Goal: Find contact information: Find contact information

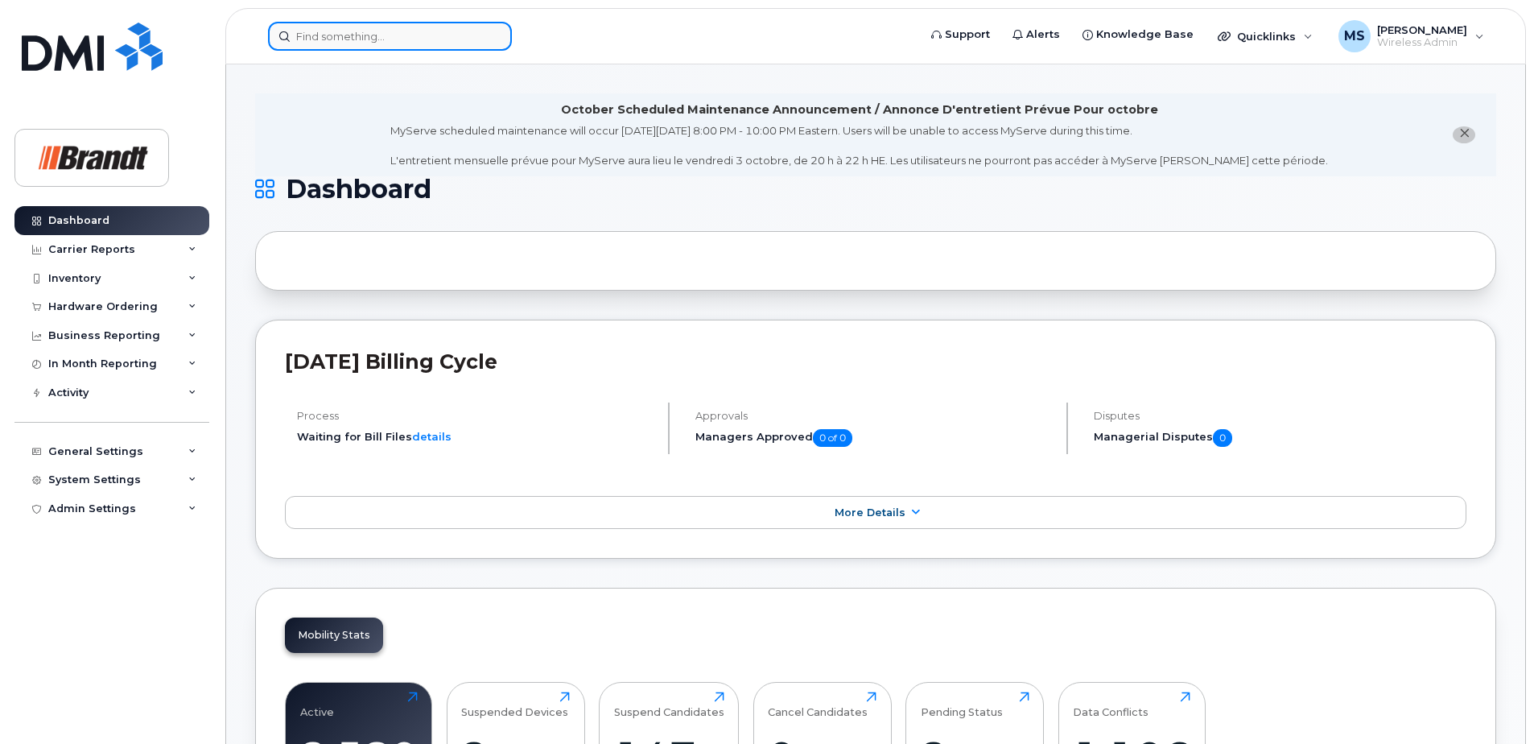
click at [393, 40] on input at bounding box center [390, 36] width 244 height 29
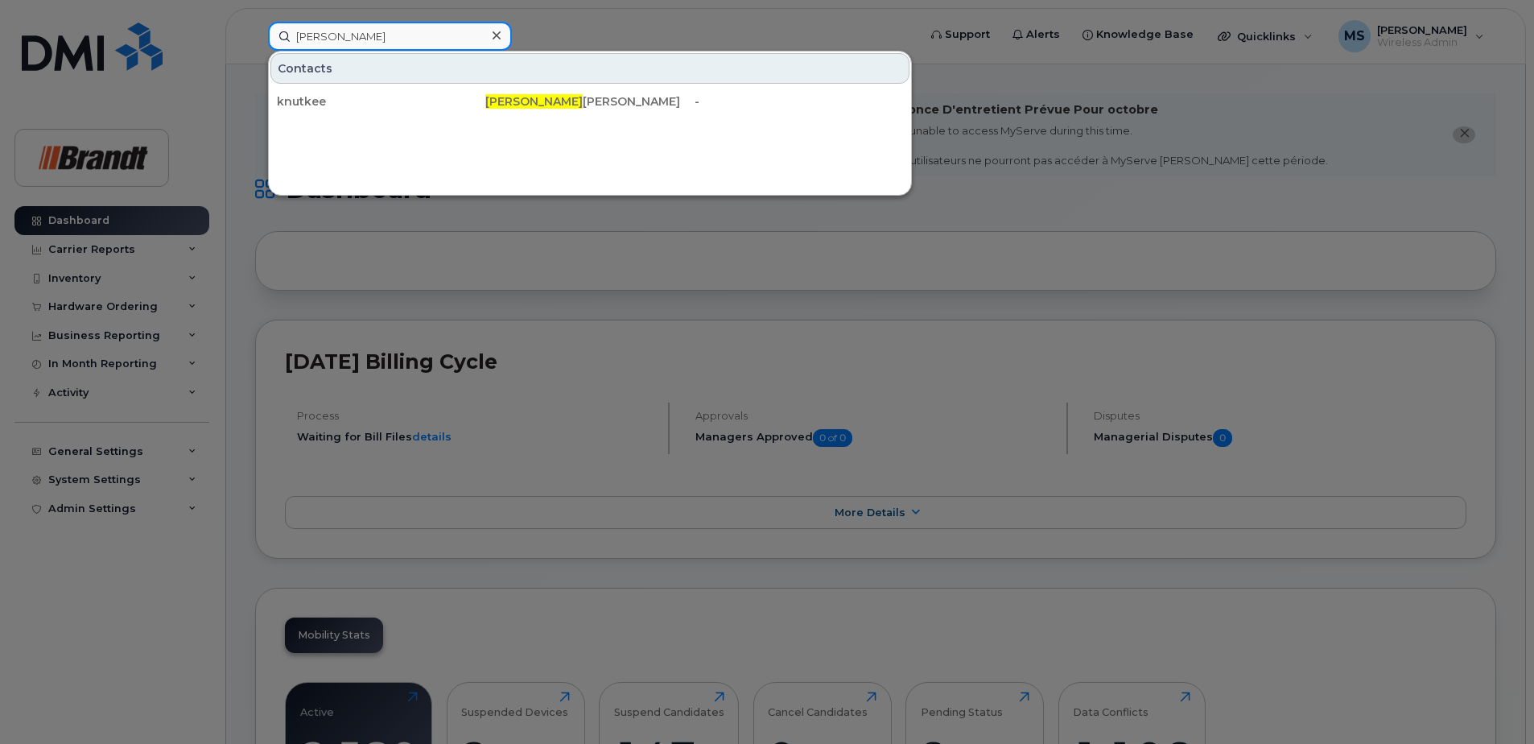
click at [403, 43] on input "keegan" at bounding box center [390, 36] width 244 height 29
drag, startPoint x: 403, startPoint y: 43, endPoint x: -666, endPoint y: 114, distance: 1071.5
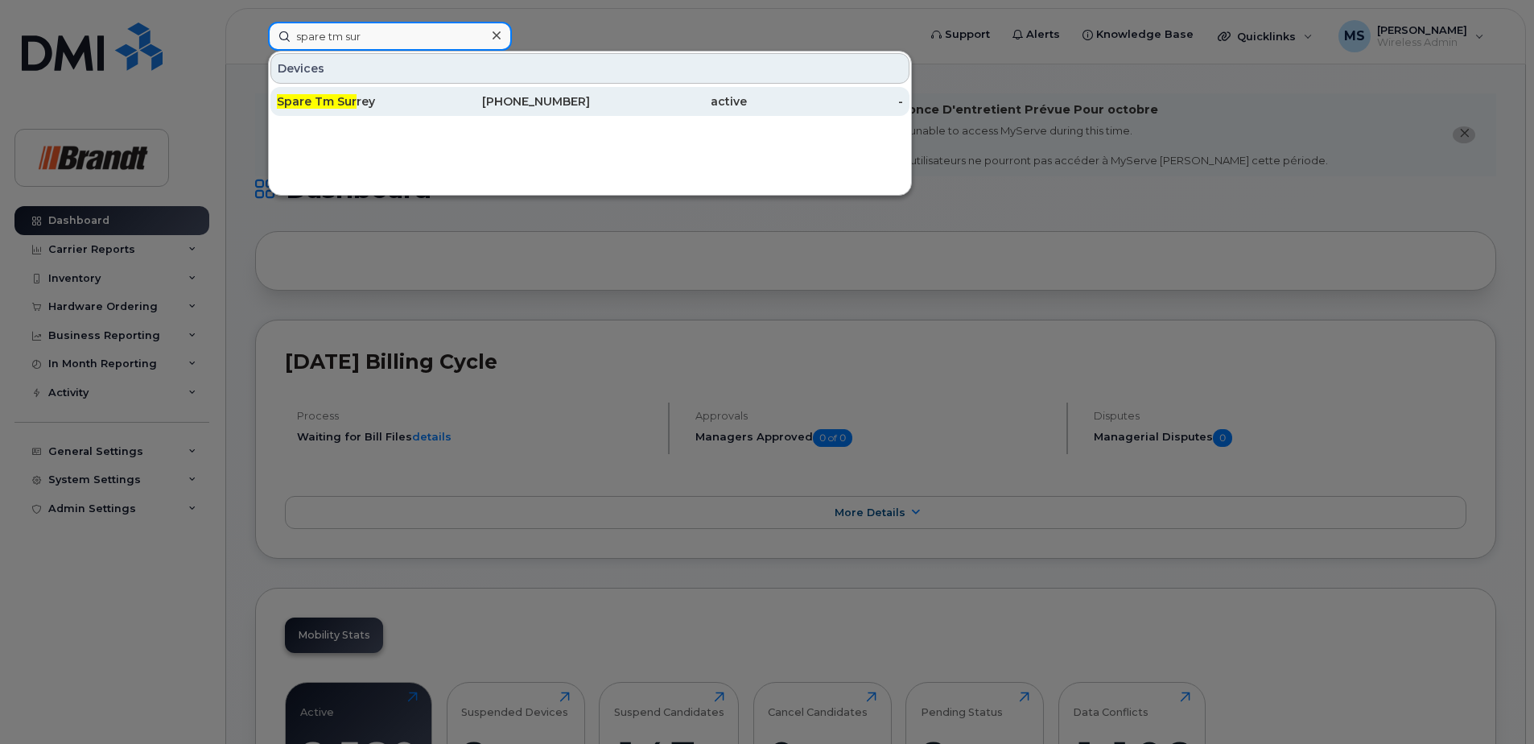
type input "spare tm sur"
click at [504, 111] on div "604-329-1319" at bounding box center [512, 101] width 157 height 29
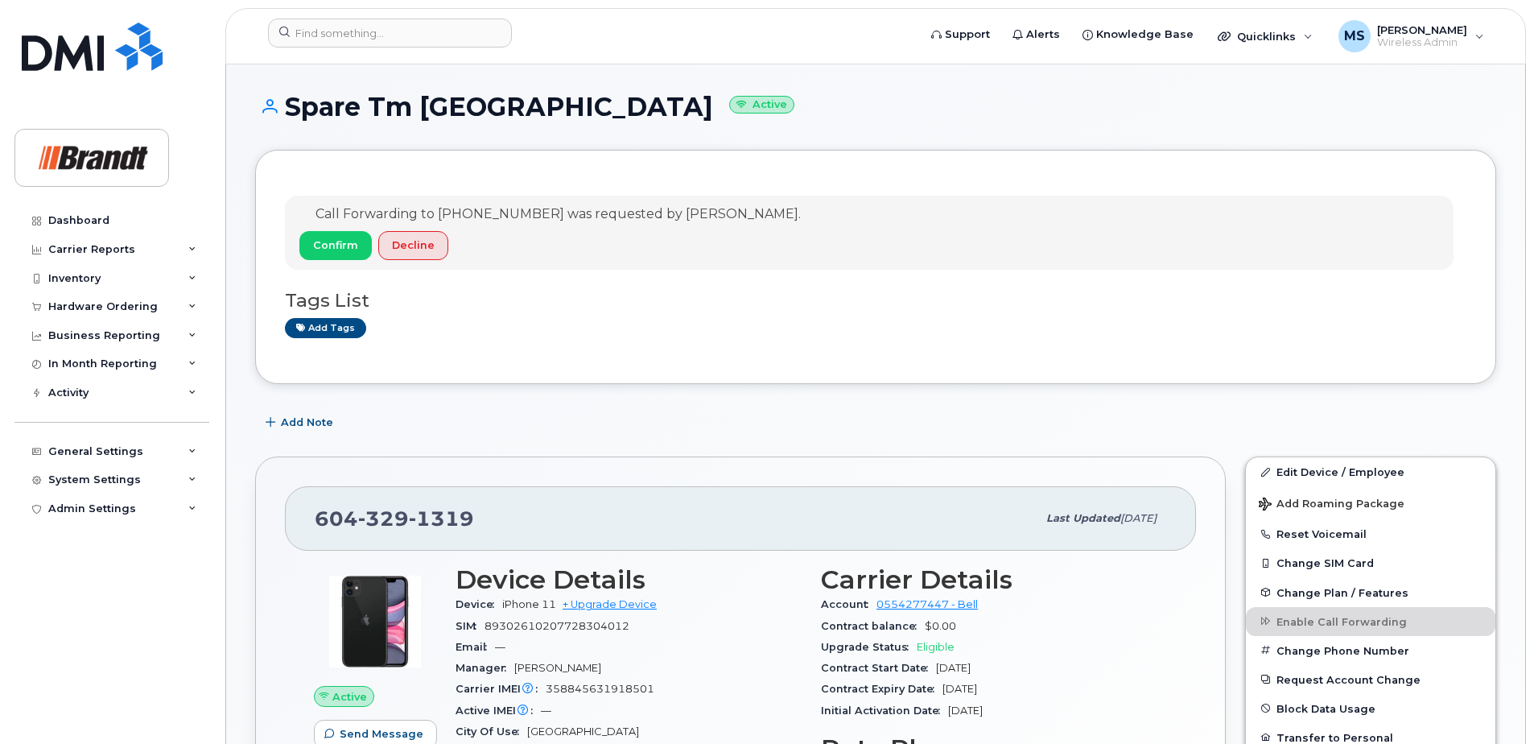
scroll to position [242, 0]
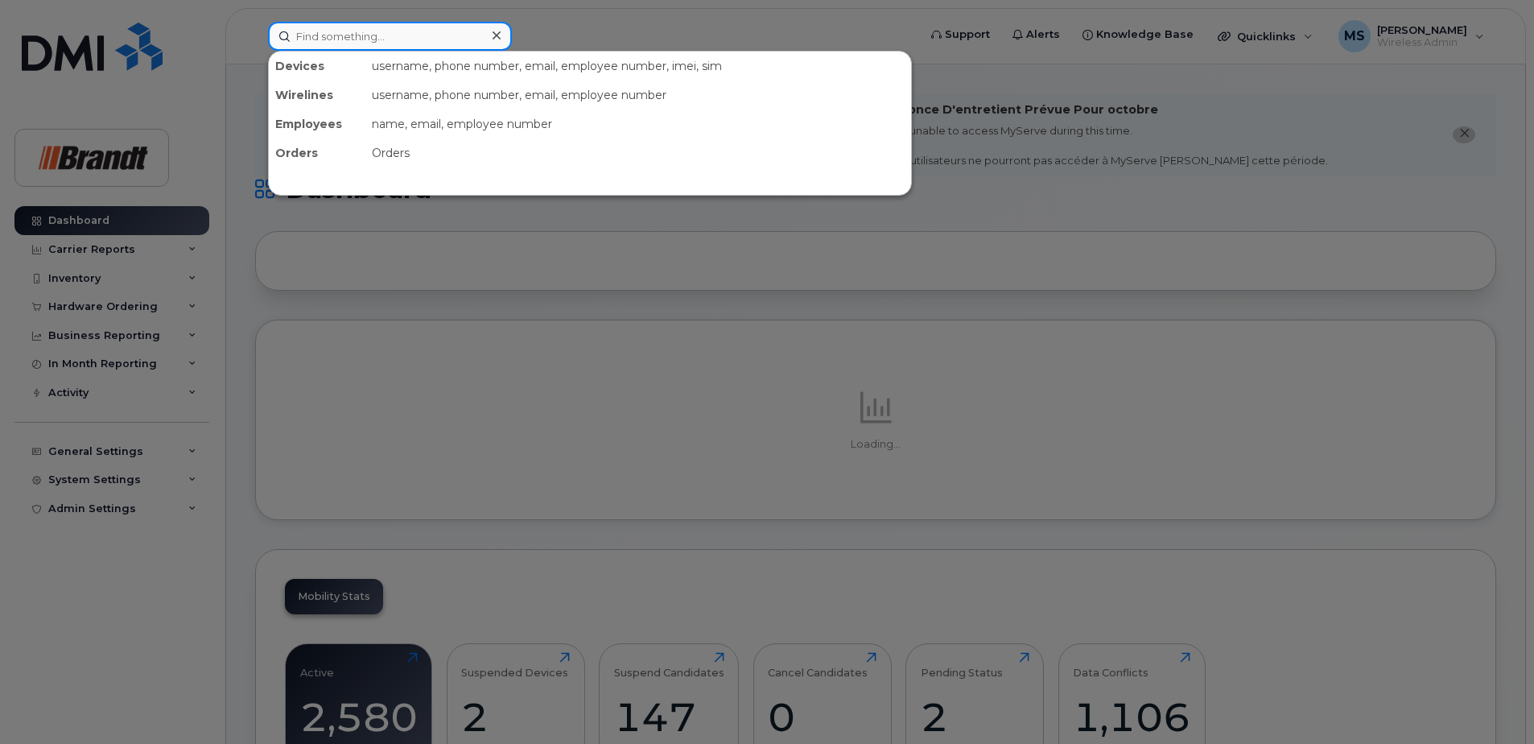
drag, startPoint x: 485, startPoint y: 43, endPoint x: 373, endPoint y: 39, distance: 112.8
click at [374, 43] on input at bounding box center [390, 36] width 244 height 29
paste input "352556227816506"
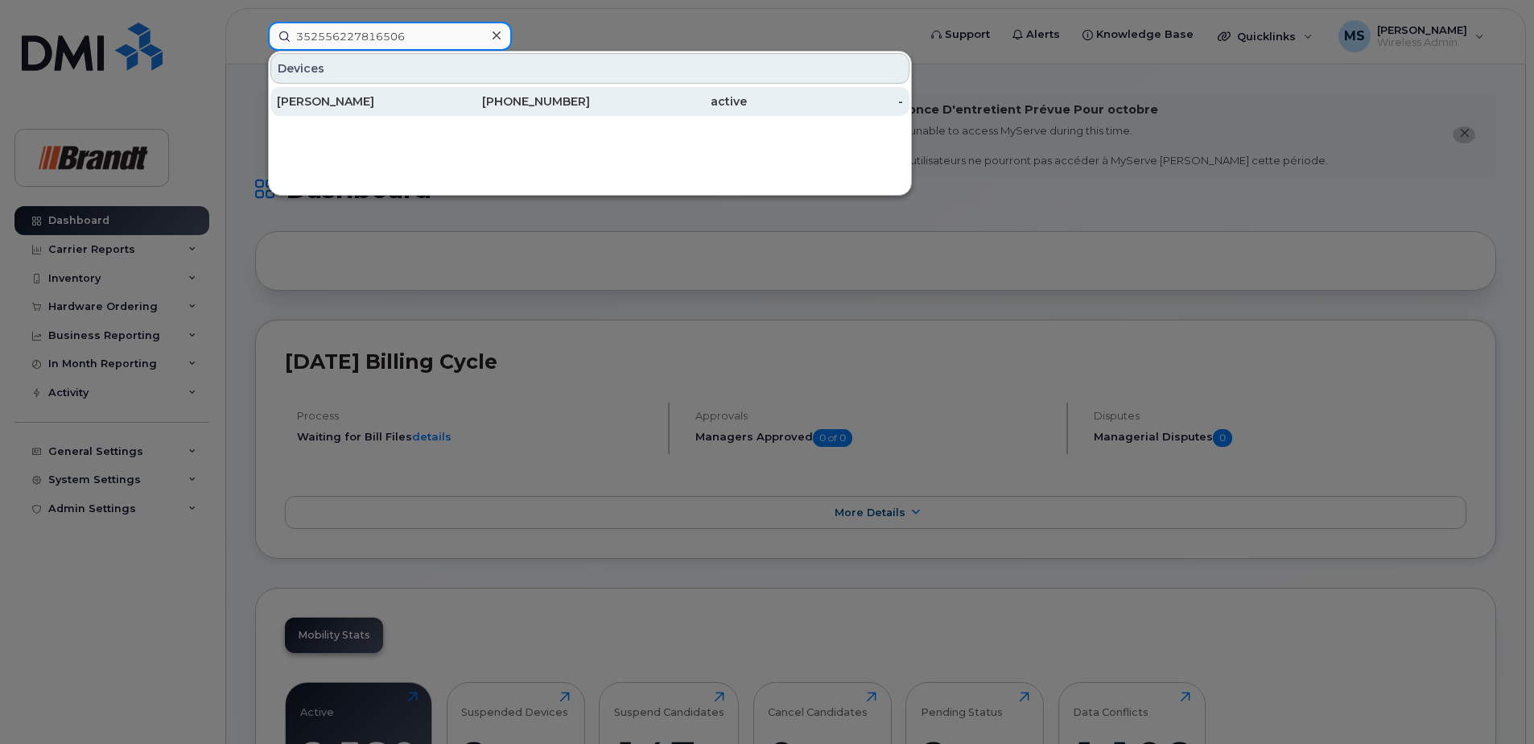
type input "352556227816506"
click at [552, 108] on div "[PHONE_NUMBER]" at bounding box center [512, 101] width 157 height 16
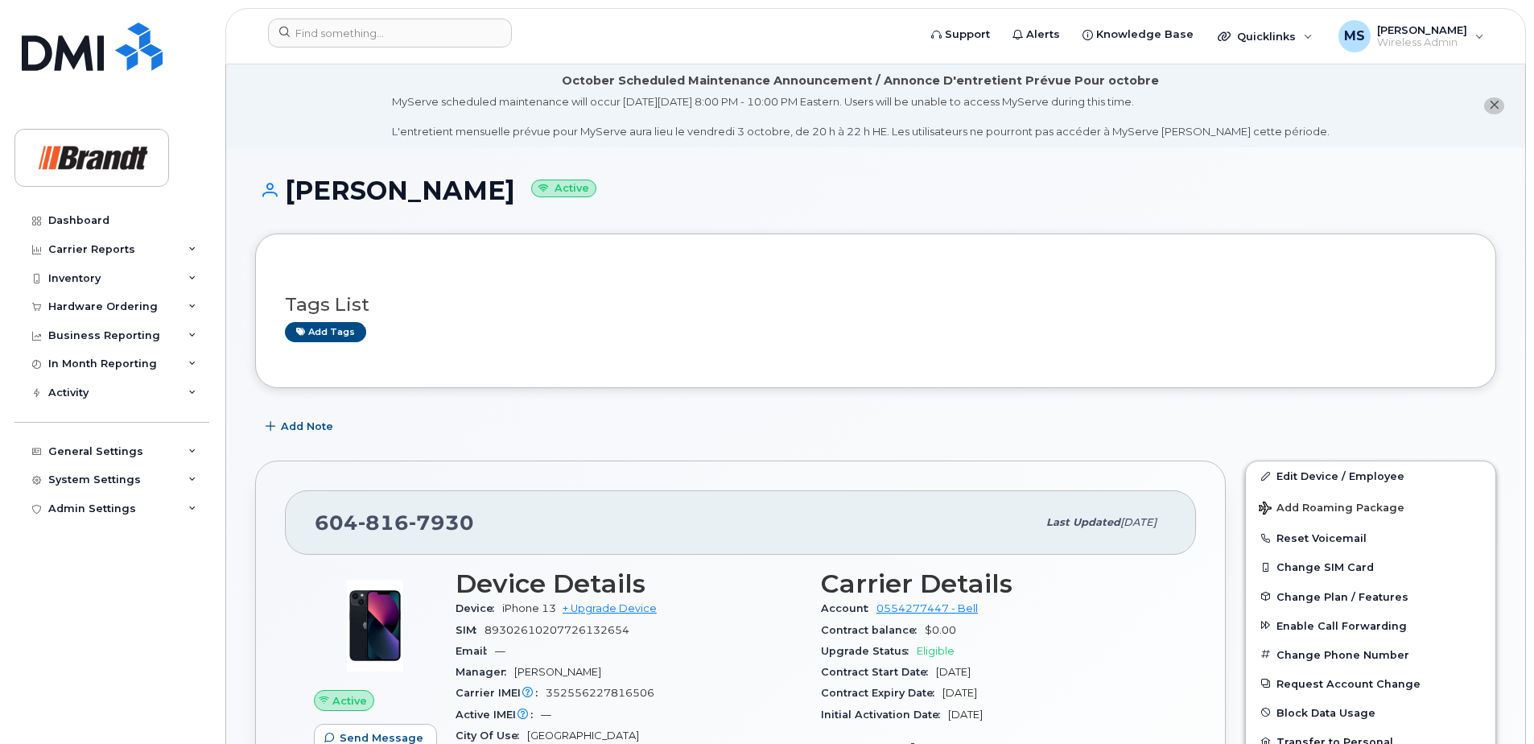
drag, startPoint x: 519, startPoint y: 200, endPoint x: 411, endPoint y: 204, distance: 107.9
click at [411, 204] on h1 "Dominic Aidouni Active" at bounding box center [875, 190] width 1241 height 28
drag, startPoint x: 411, startPoint y: 204, endPoint x: 460, endPoint y: 193, distance: 50.2
copy h1 "Aidouni"
click at [468, 204] on h1 "Dominic Aidouni Active" at bounding box center [875, 190] width 1241 height 28
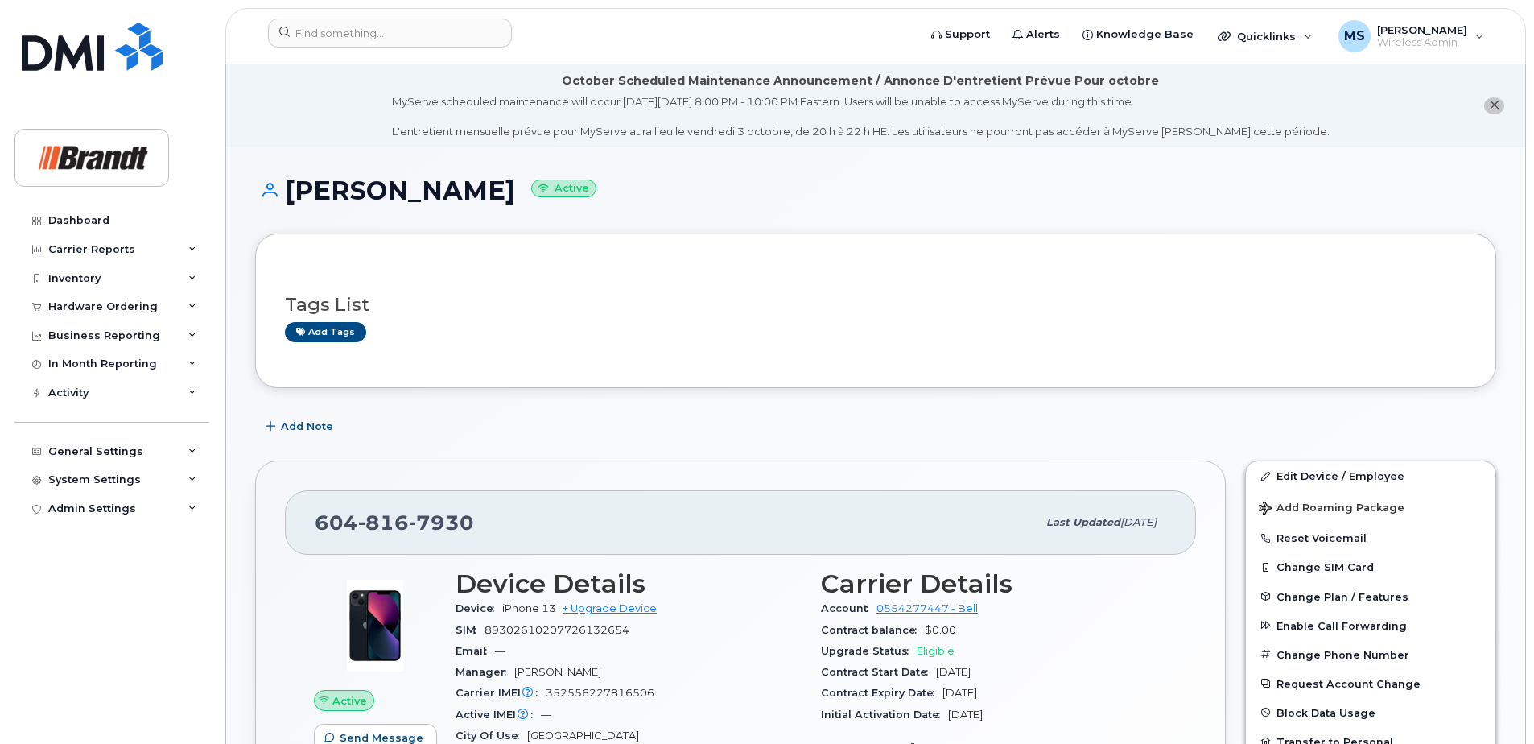
drag, startPoint x: 510, startPoint y: 193, endPoint x: 291, endPoint y: 194, distance: 218.2
click at [291, 194] on h1 "Dominic Aidouni Active" at bounding box center [875, 190] width 1241 height 28
drag, startPoint x: 291, startPoint y: 194, endPoint x: 324, endPoint y: 196, distance: 32.2
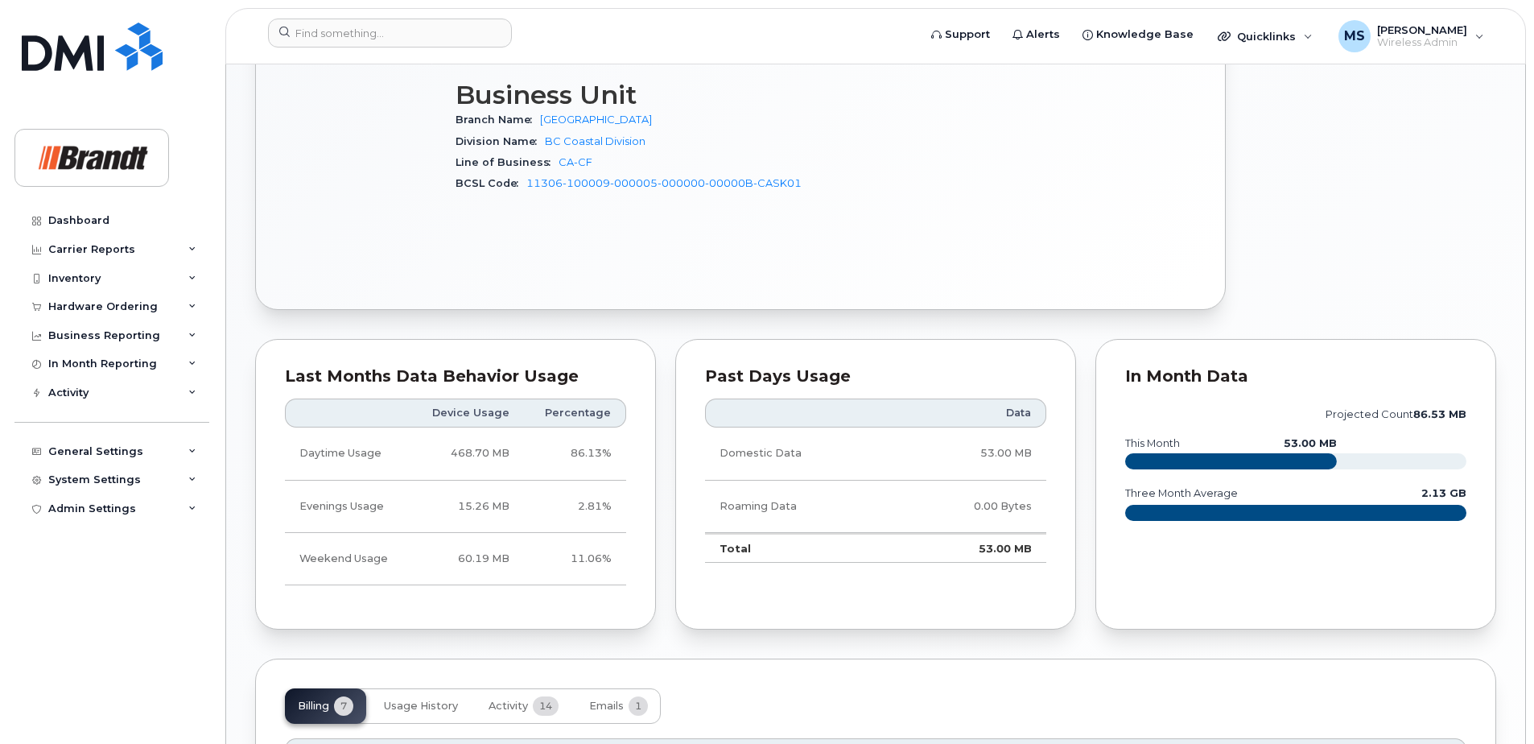
scroll to position [1208, 0]
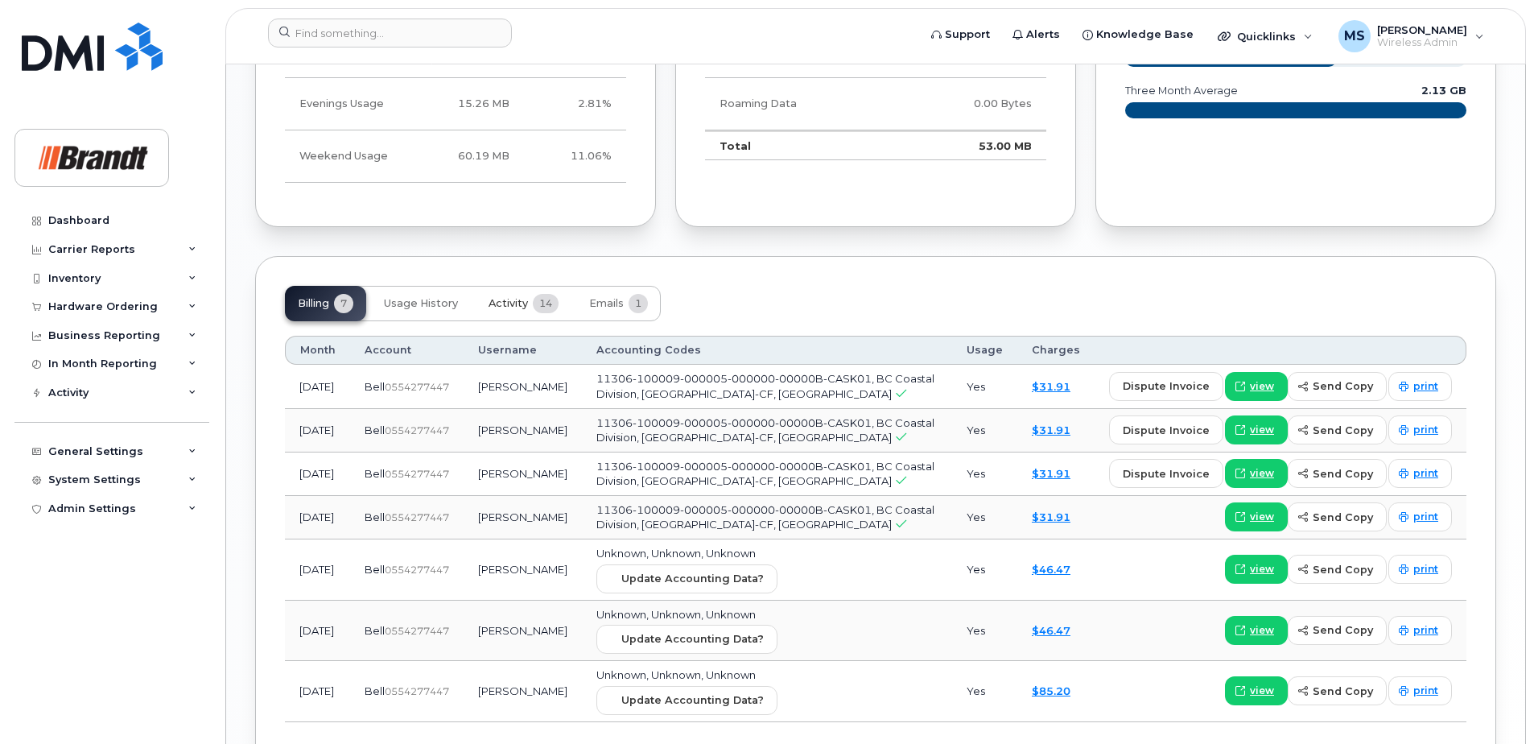
click at [501, 306] on span "Activity" at bounding box center [508, 303] width 39 height 13
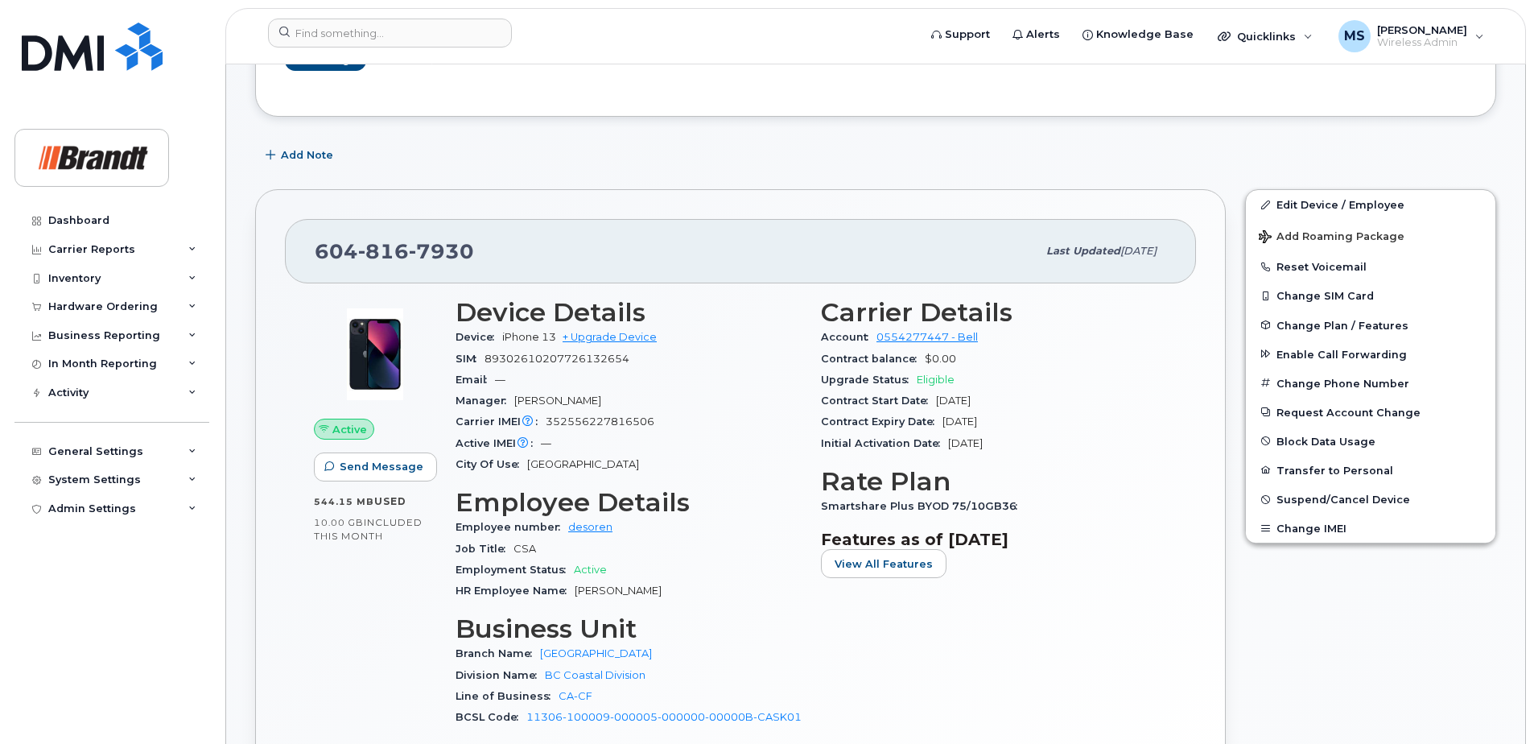
scroll to position [0, 0]
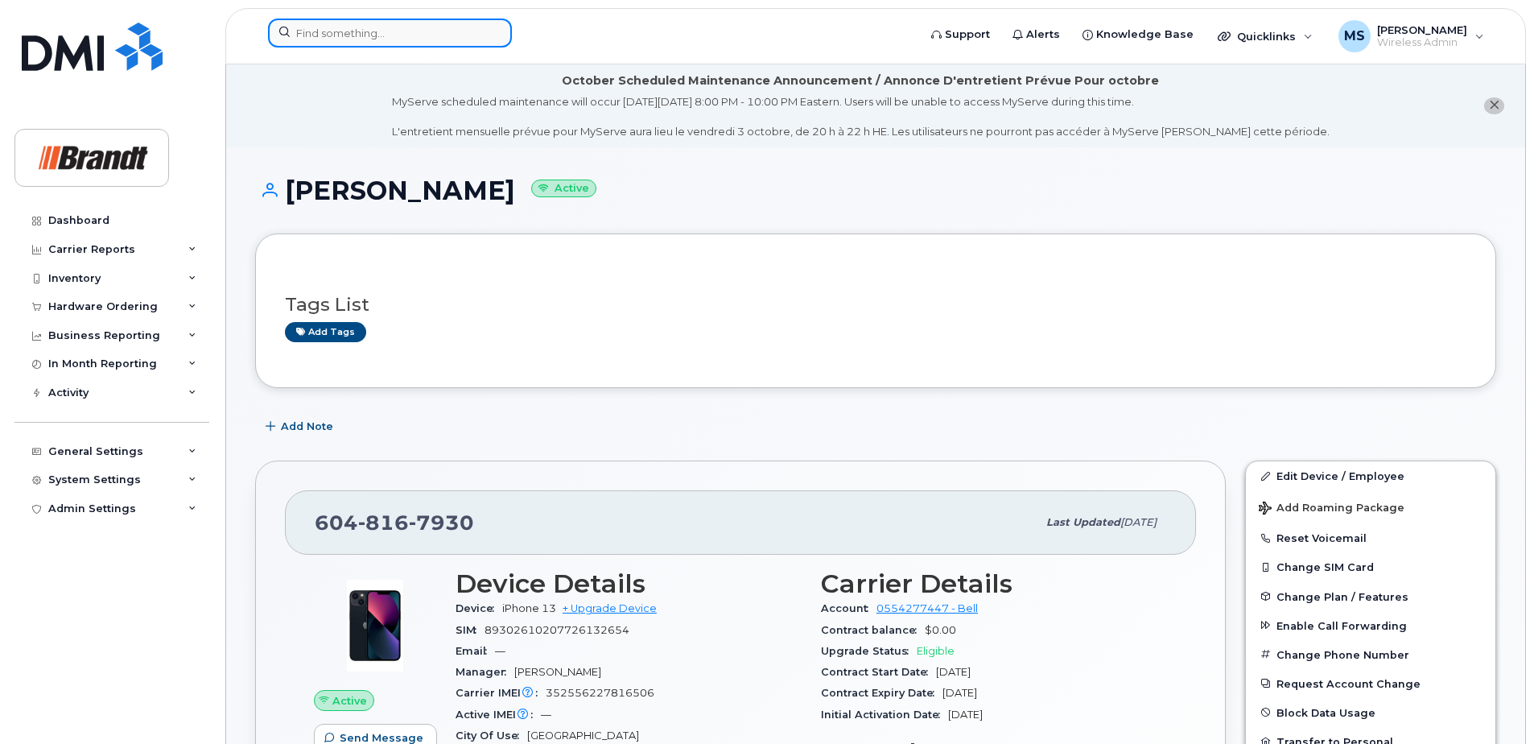
click at [439, 39] on input at bounding box center [390, 33] width 244 height 29
